Goal: Transaction & Acquisition: Purchase product/service

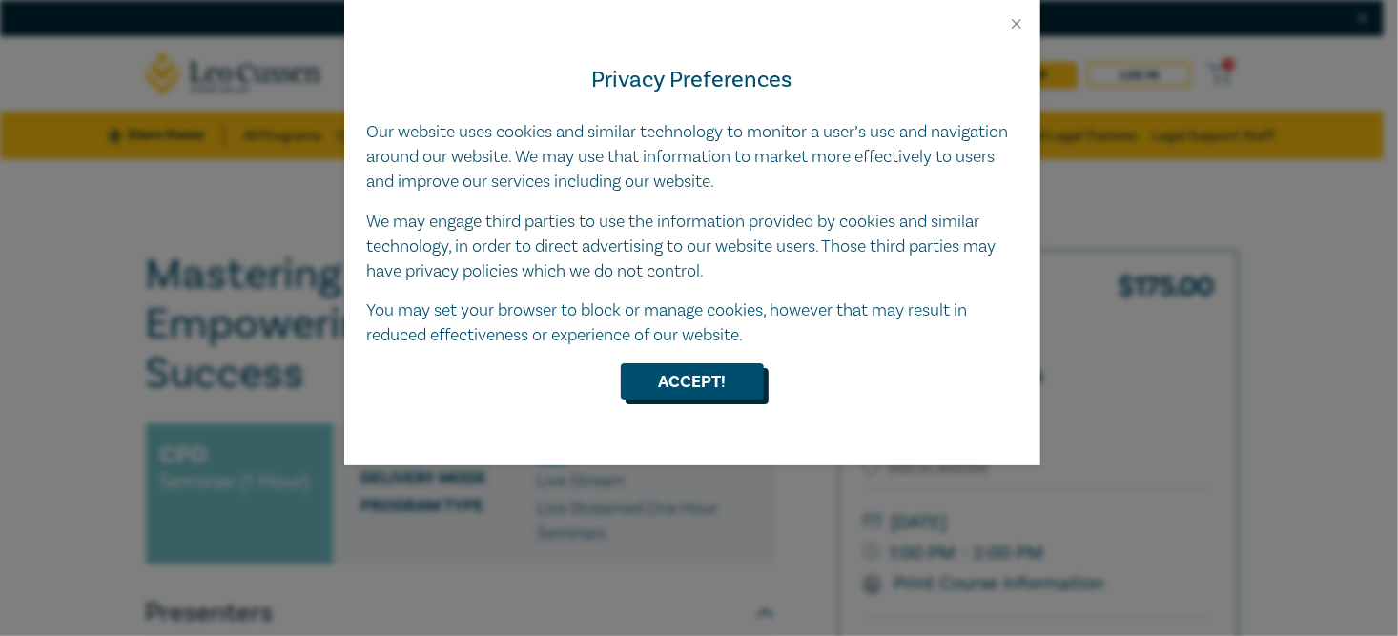
click at [712, 388] on button "Accept!" at bounding box center [692, 381] width 143 height 36
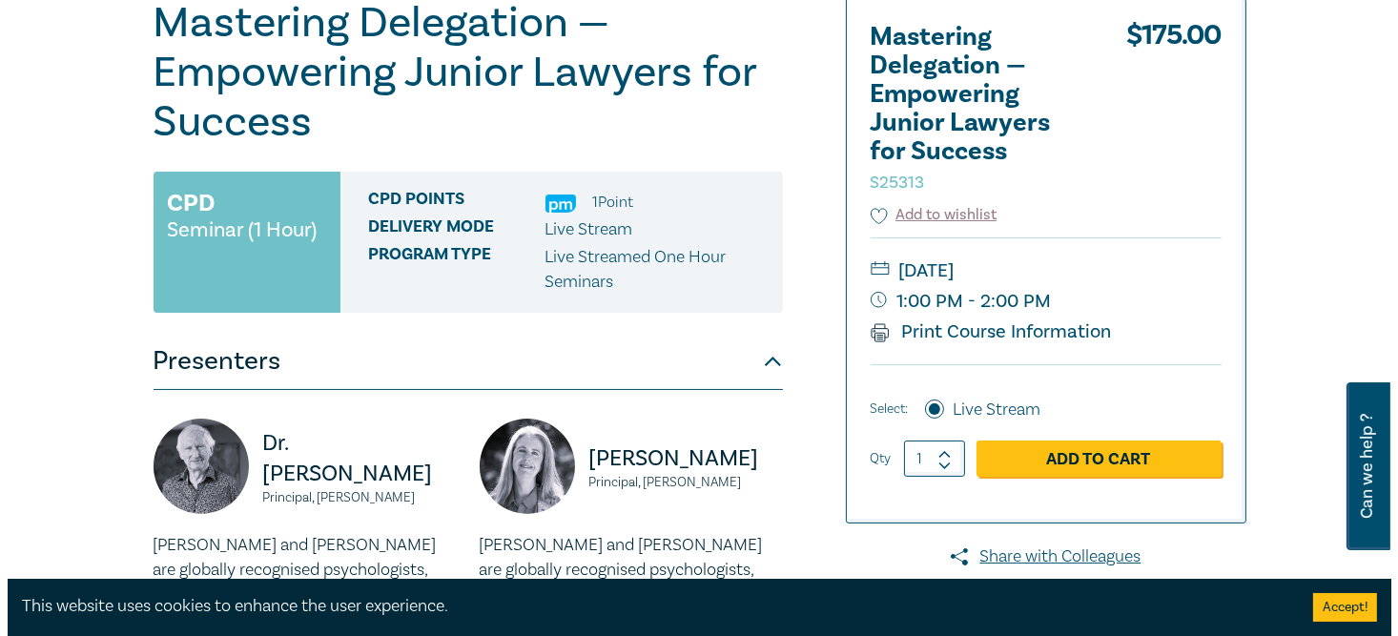
scroll to position [286, 0]
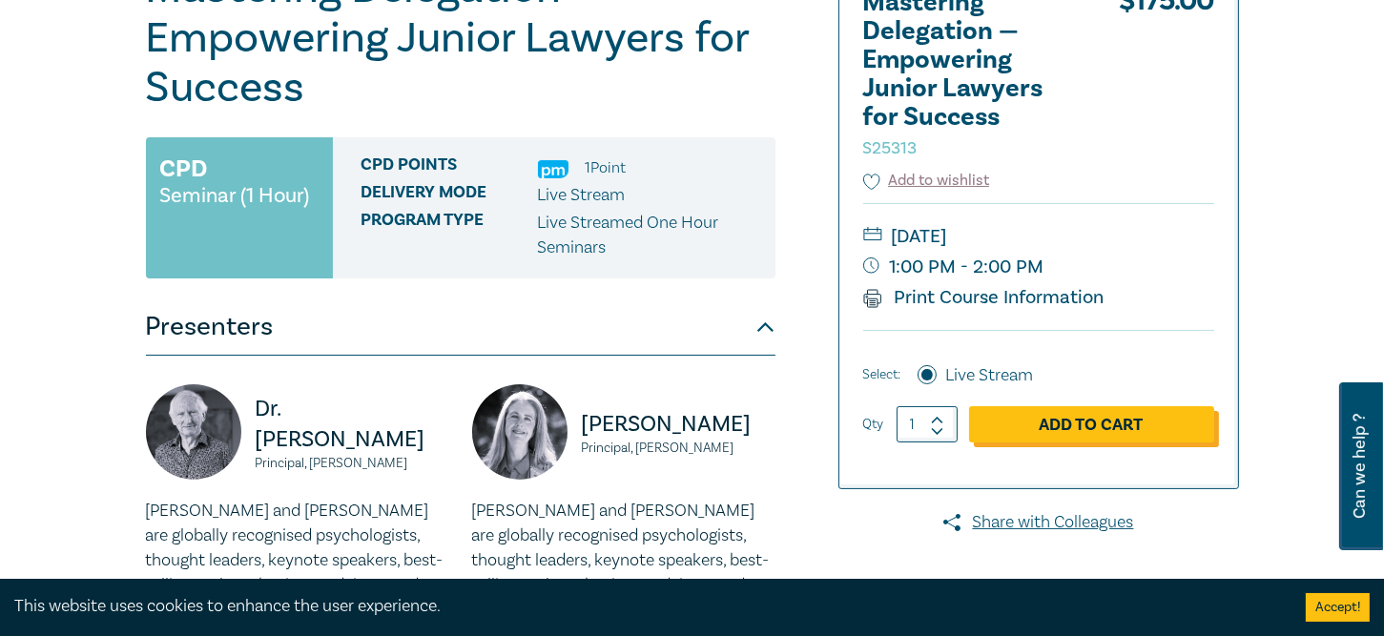
click at [1078, 432] on link "Add to Cart" at bounding box center [1091, 424] width 245 height 36
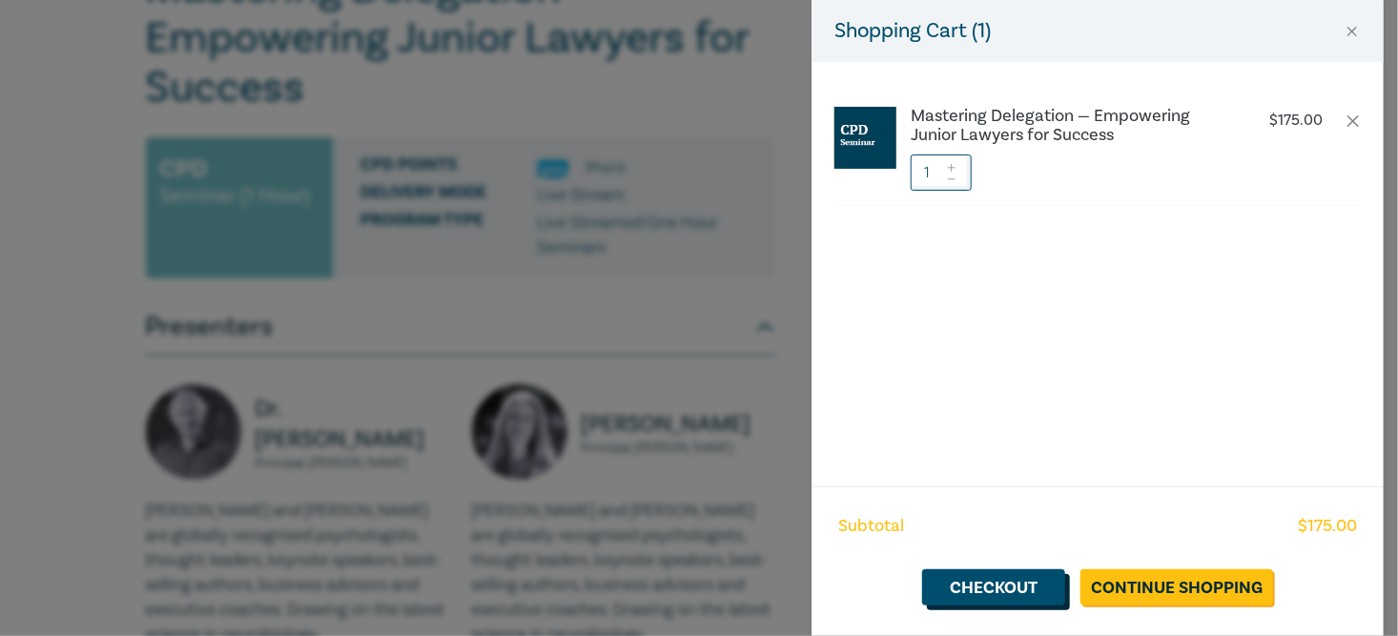
click at [965, 592] on link "Checkout" at bounding box center [993, 587] width 143 height 36
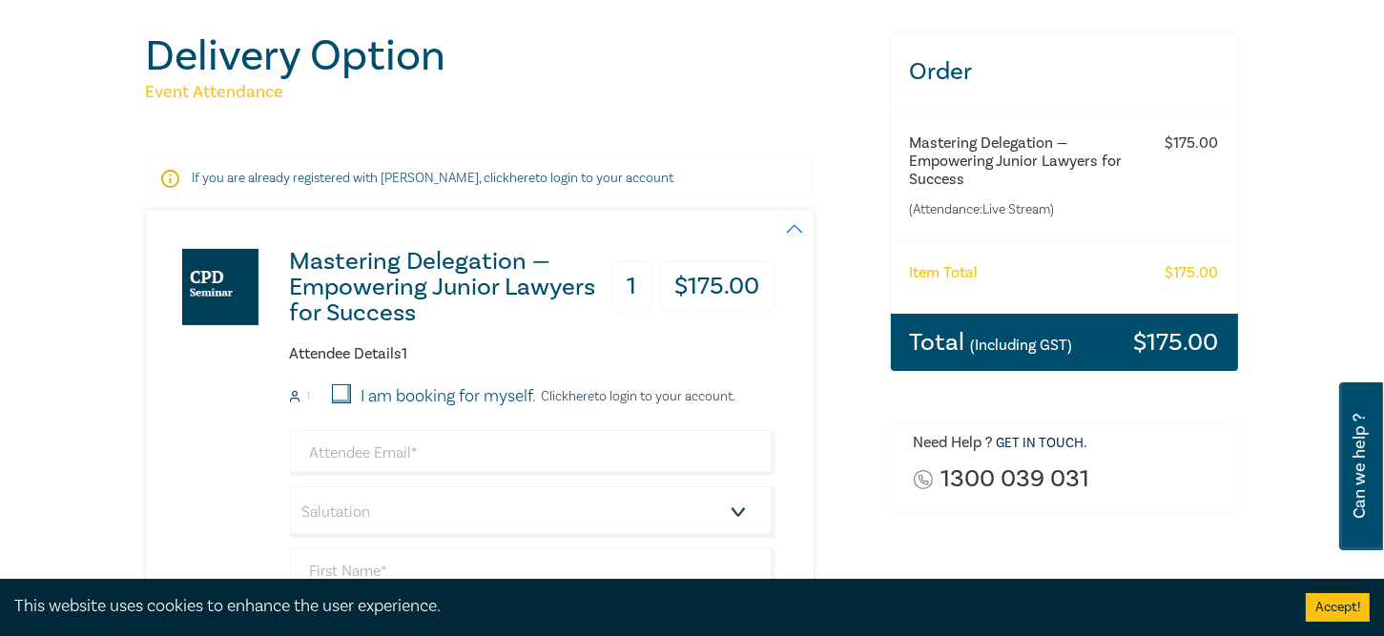
scroll to position [286, 0]
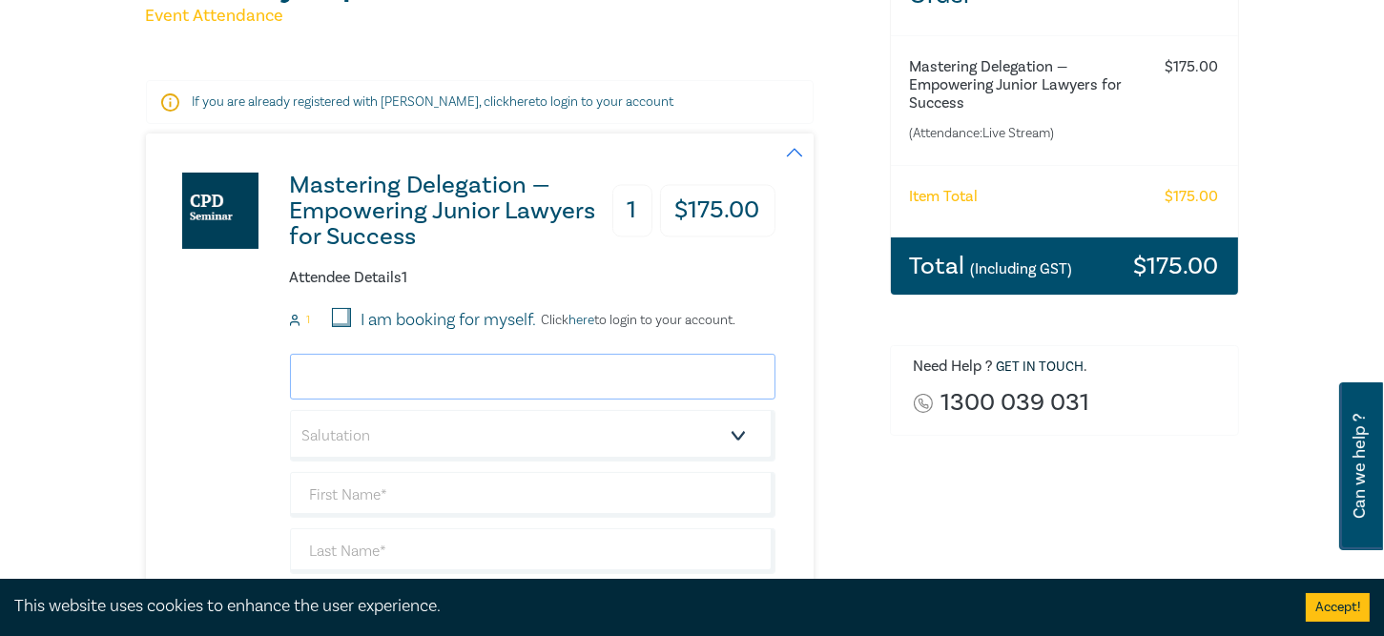
click at [415, 378] on input "email" at bounding box center [532, 377] width 485 height 46
type input "Kate Kennedy"
click at [399, 433] on select "Salutation Mr. Mrs. Ms. Miss Dr. Prof. Other" at bounding box center [532, 436] width 485 height 52
select select "Ms."
click at [290, 410] on select "Salutation Mr. Mrs. Ms. Miss Dr. Prof. Other" at bounding box center [532, 436] width 485 height 52
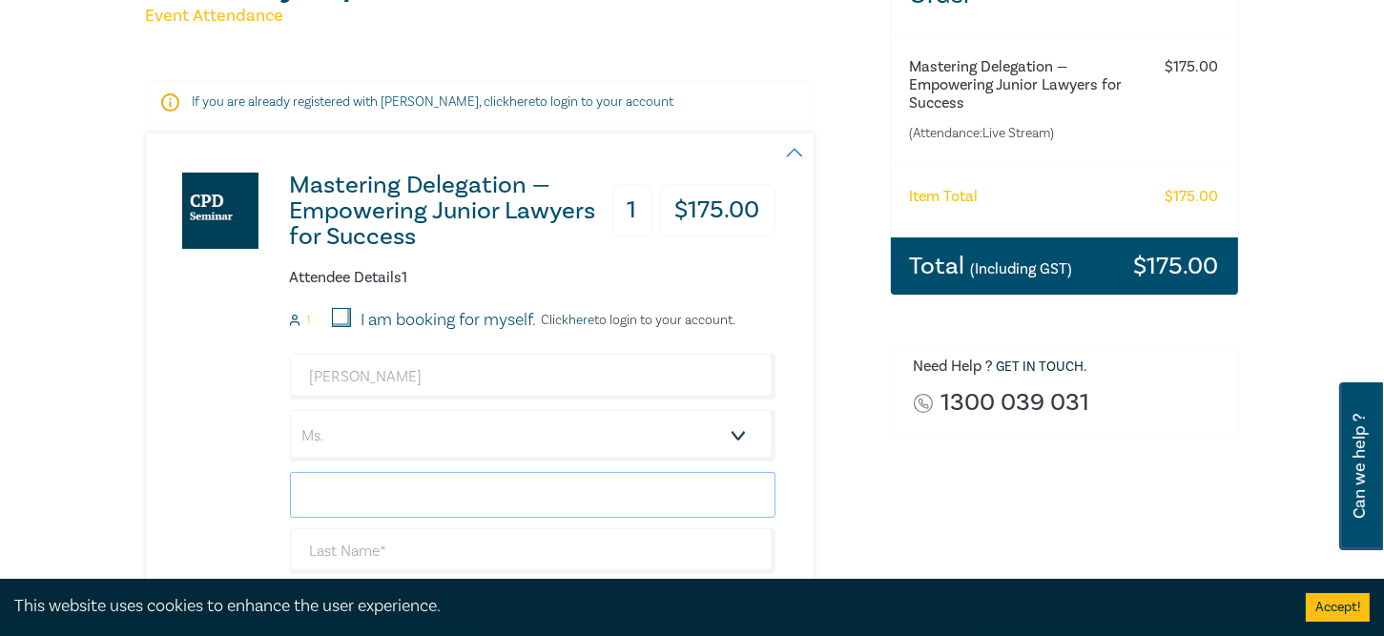
click at [341, 489] on input "text" at bounding box center [532, 495] width 485 height 46
type input "Kate"
type input "k"
type input "Kennedy"
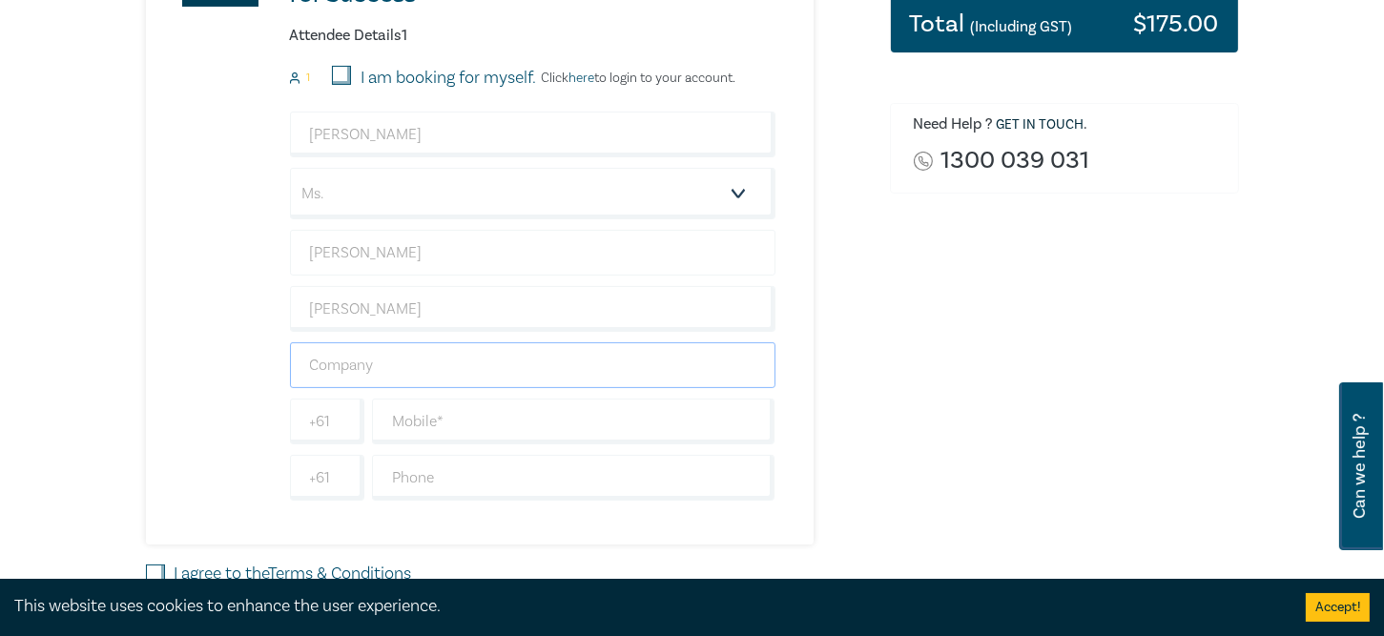
scroll to position [668, 0]
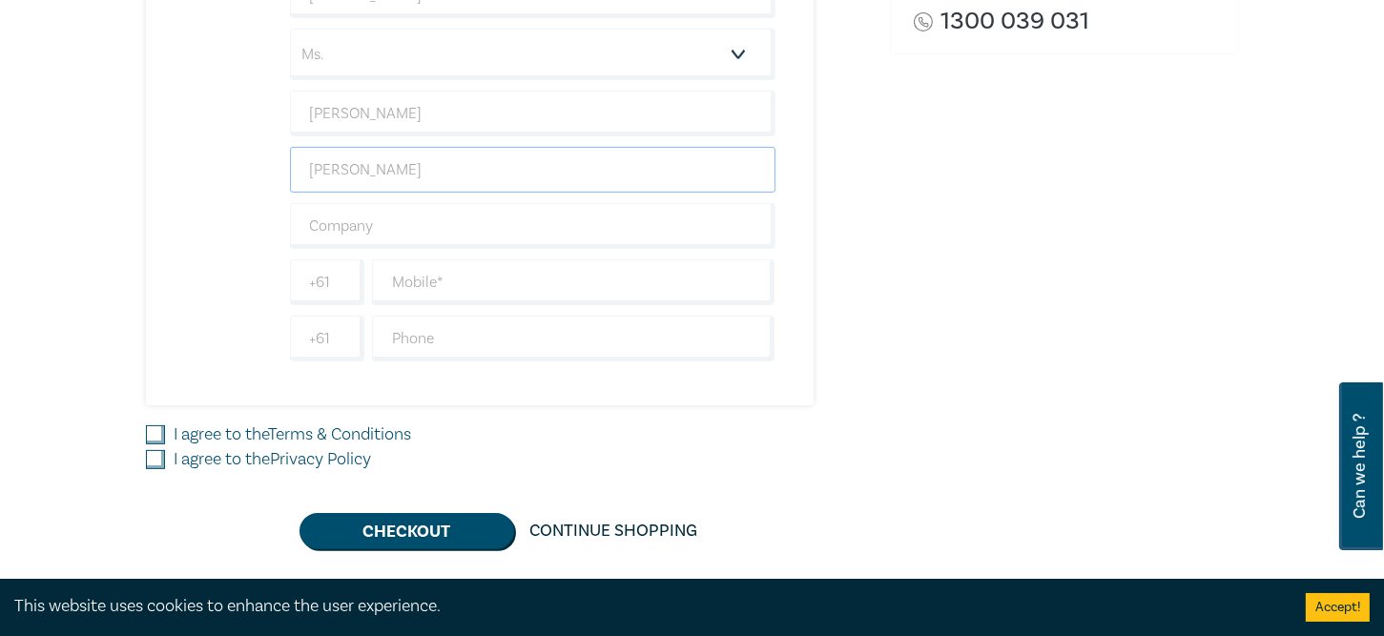
click at [530, 171] on input "Kennedy" at bounding box center [532, 170] width 485 height 46
click at [484, 214] on input "text" at bounding box center [532, 226] width 485 height 46
type input "Planology"
type input "0488 222 658"
click at [147, 427] on input "I agree to the Terms & Conditions" at bounding box center [155, 434] width 19 height 19
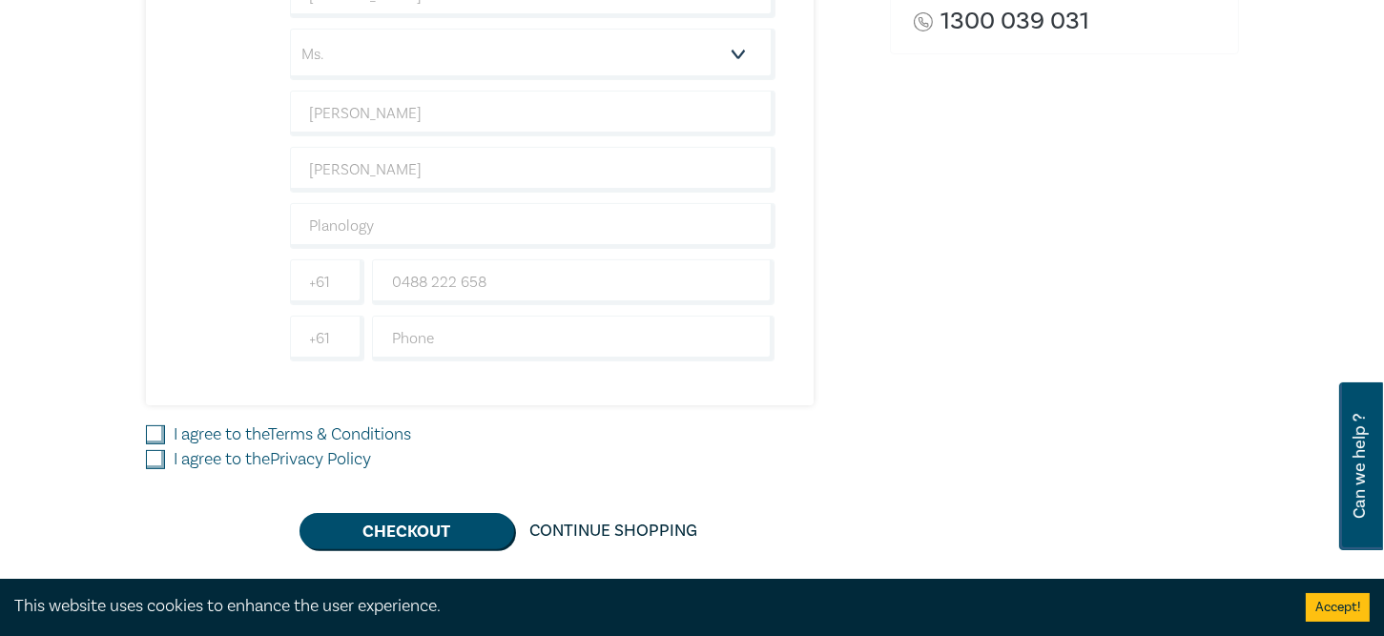
checkbox input "true"
click at [155, 465] on div "I agree to the Privacy Policy" at bounding box center [506, 459] width 721 height 25
click at [156, 459] on input "I agree to the Privacy Policy" at bounding box center [155, 459] width 19 height 19
checkbox input "true"
click at [375, 533] on button "Checkout" at bounding box center [406, 531] width 215 height 36
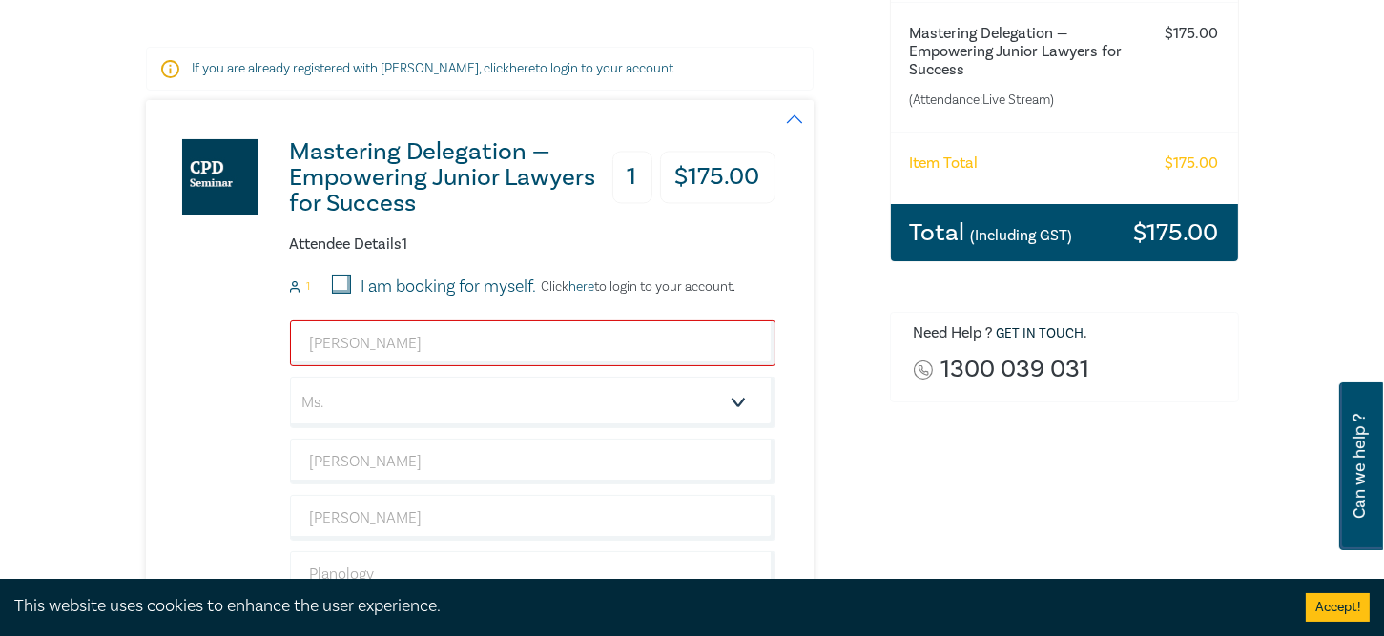
scroll to position [286, 0]
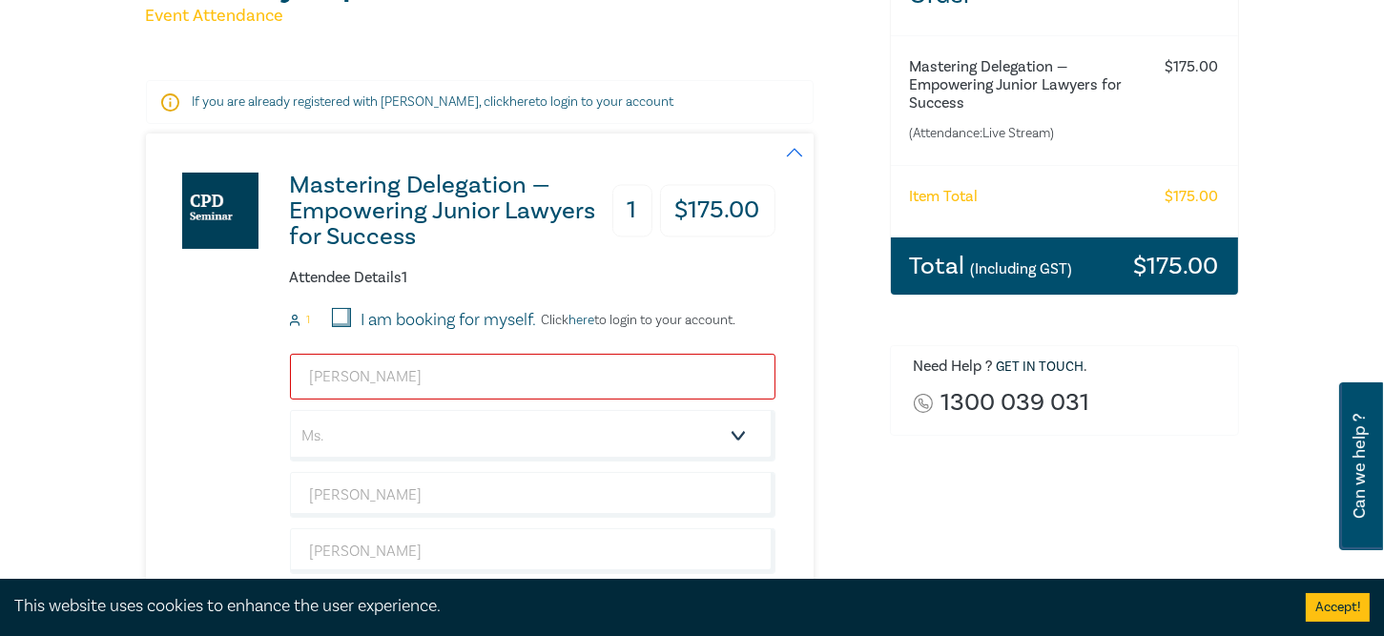
click at [438, 376] on input "Kate Kennedy" at bounding box center [532, 377] width 485 height 46
click at [391, 441] on select "Salutation Mr. Mrs. Ms. Miss Dr. Prof. Other" at bounding box center [532, 436] width 485 height 52
click at [290, 410] on select "Salutation Mr. Mrs. Ms. Miss Dr. Prof. Other" at bounding box center [532, 436] width 485 height 52
drag, startPoint x: 369, startPoint y: 376, endPoint x: 382, endPoint y: 377, distance: 13.4
click at [370, 376] on input "Kate Kennedy" at bounding box center [532, 377] width 485 height 46
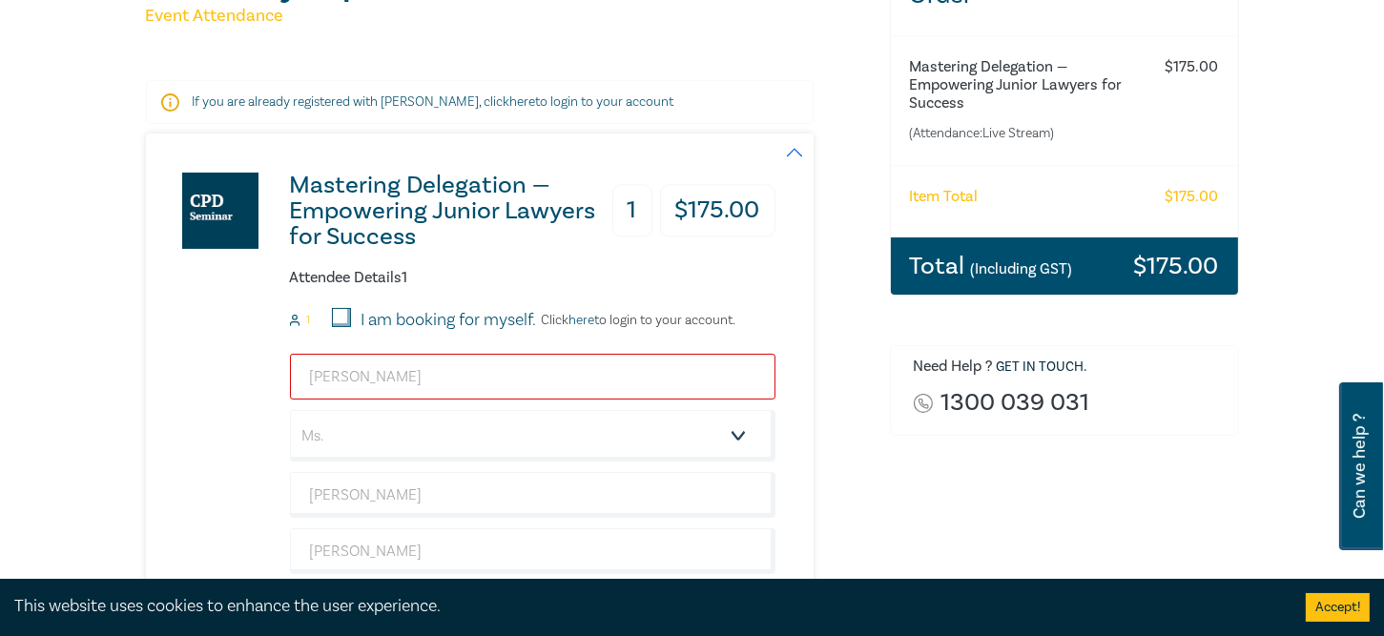
drag, startPoint x: 405, startPoint y: 369, endPoint x: 12, endPoint y: 315, distance: 396.7
click at [75, 336] on div "Delivery Option Event Attendance If you are already registered with Leo Cussen,…" at bounding box center [692, 459] width 1384 height 1173
click at [436, 433] on select "Salutation Mr. Mrs. Ms. Miss Dr. Prof. Other" at bounding box center [532, 436] width 485 height 52
click at [290, 410] on select "Salutation Mr. Mrs. Ms. Miss Dr. Prof. Other" at bounding box center [532, 436] width 485 height 52
drag, startPoint x: 473, startPoint y: 376, endPoint x: 52, endPoint y: 320, distance: 424.2
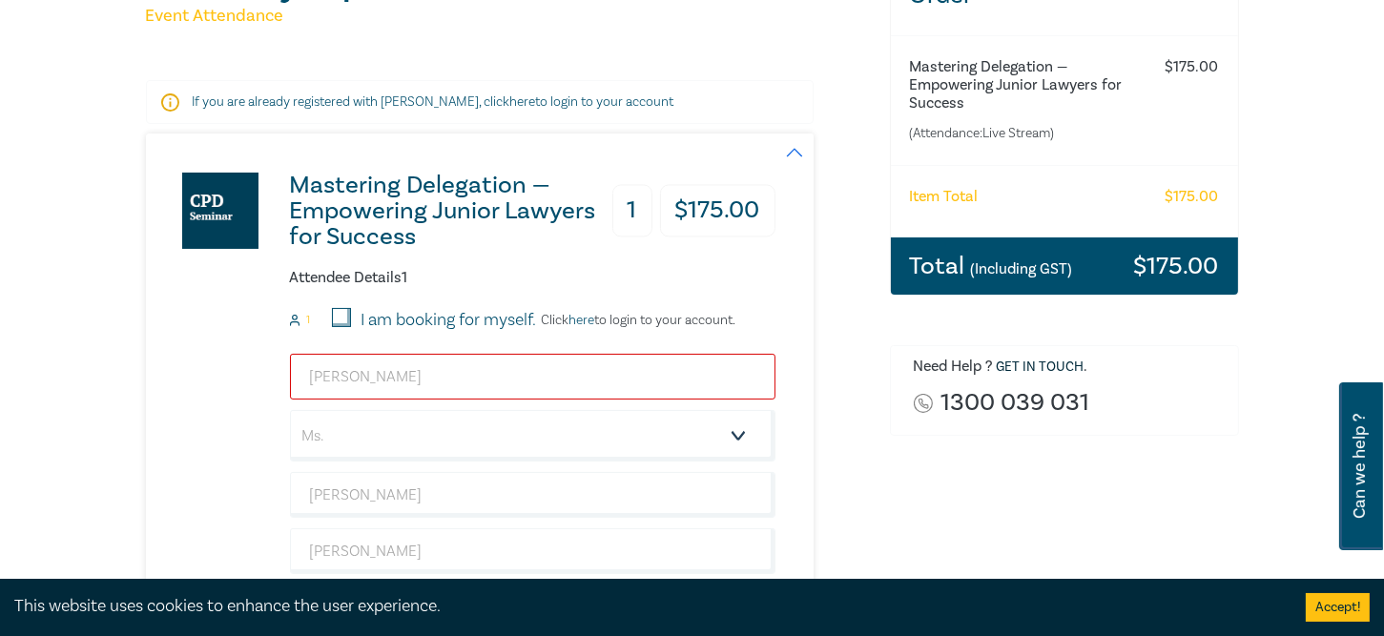
click at [52, 320] on div "Delivery Option Event Attendance If you are already registered with Leo Cussen,…" at bounding box center [692, 459] width 1384 height 1173
type input "Kate."
type input "kate.kennedy@planology.com.au"
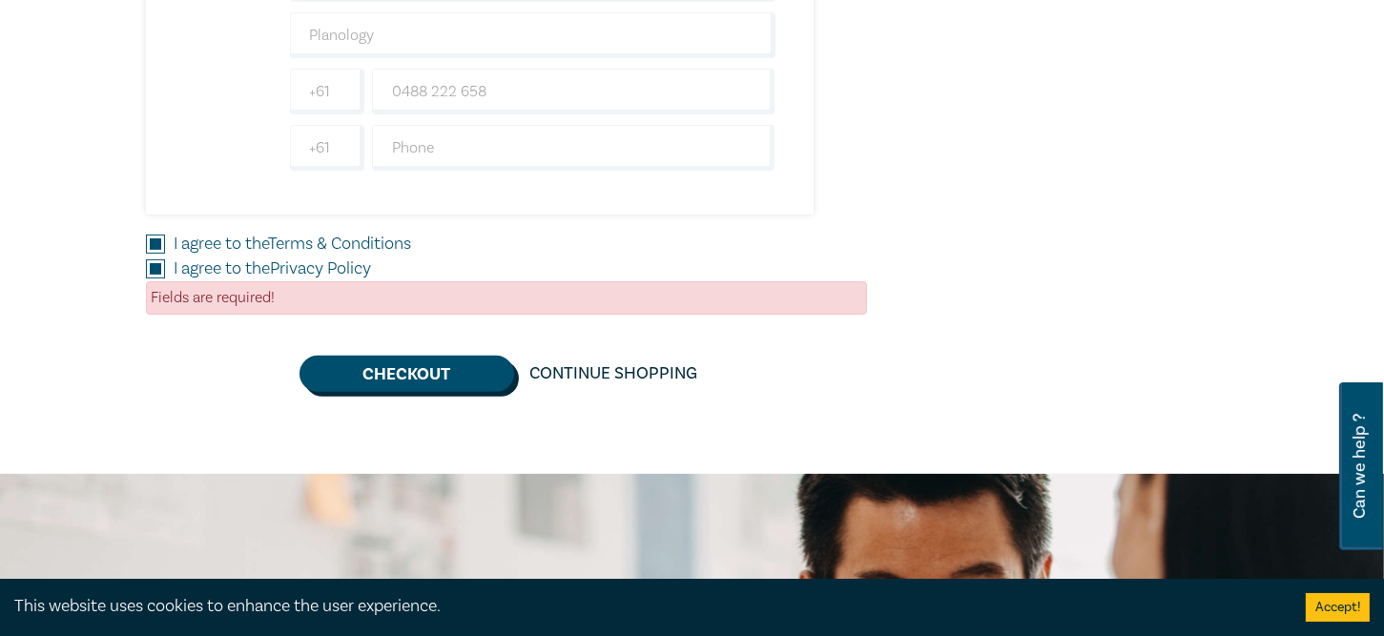
click at [415, 376] on button "Checkout" at bounding box center [406, 374] width 215 height 36
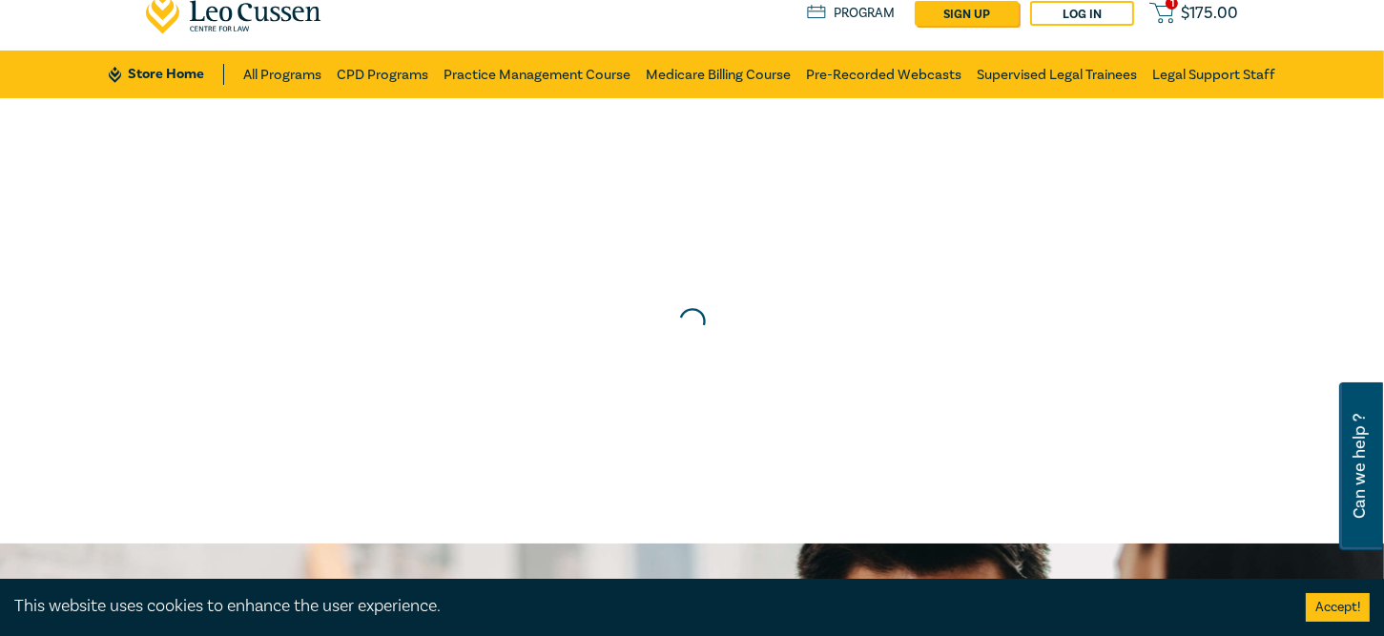
scroll to position [0, 0]
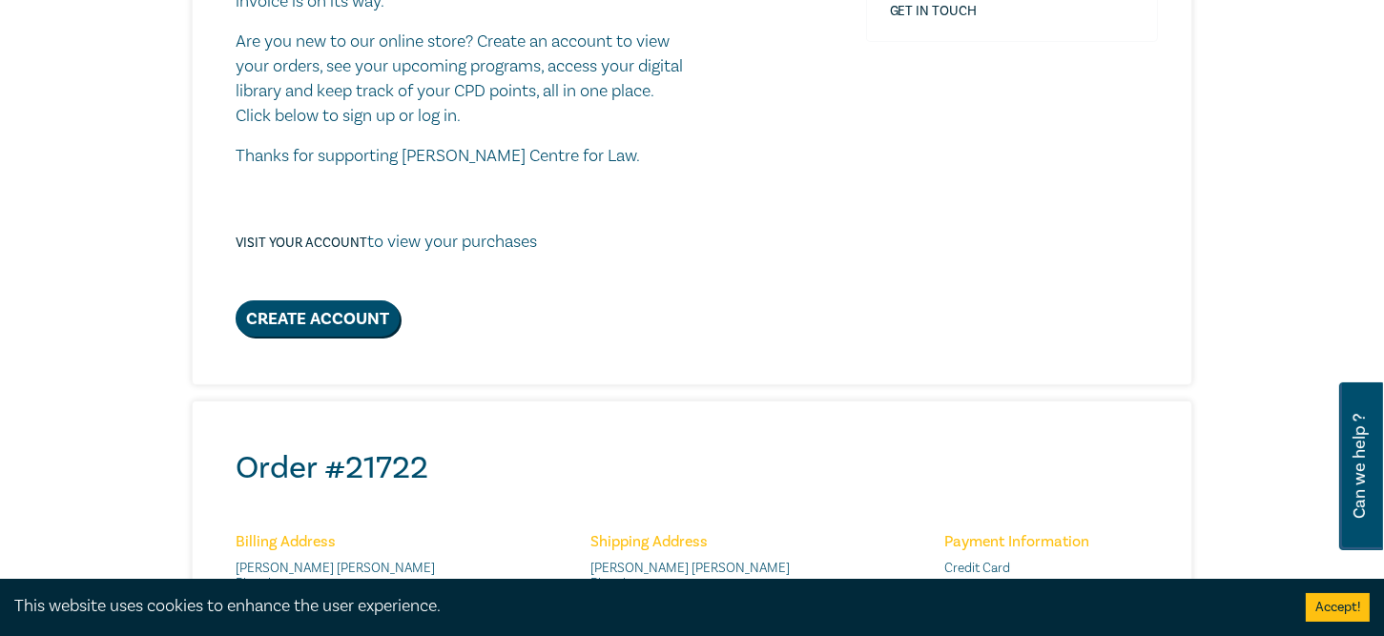
scroll to position [286, 0]
